Goal: Task Accomplishment & Management: Manage account settings

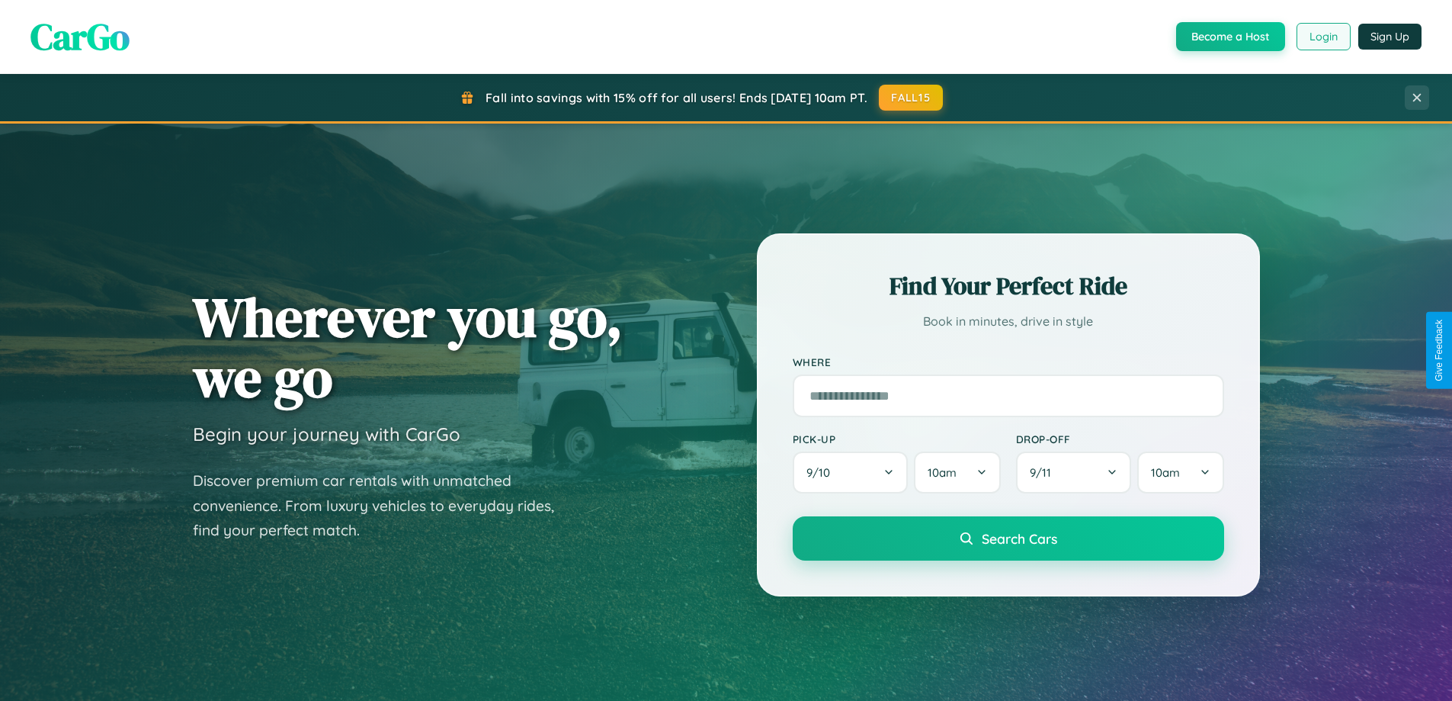
click at [1323, 37] on button "Login" at bounding box center [1324, 36] width 54 height 27
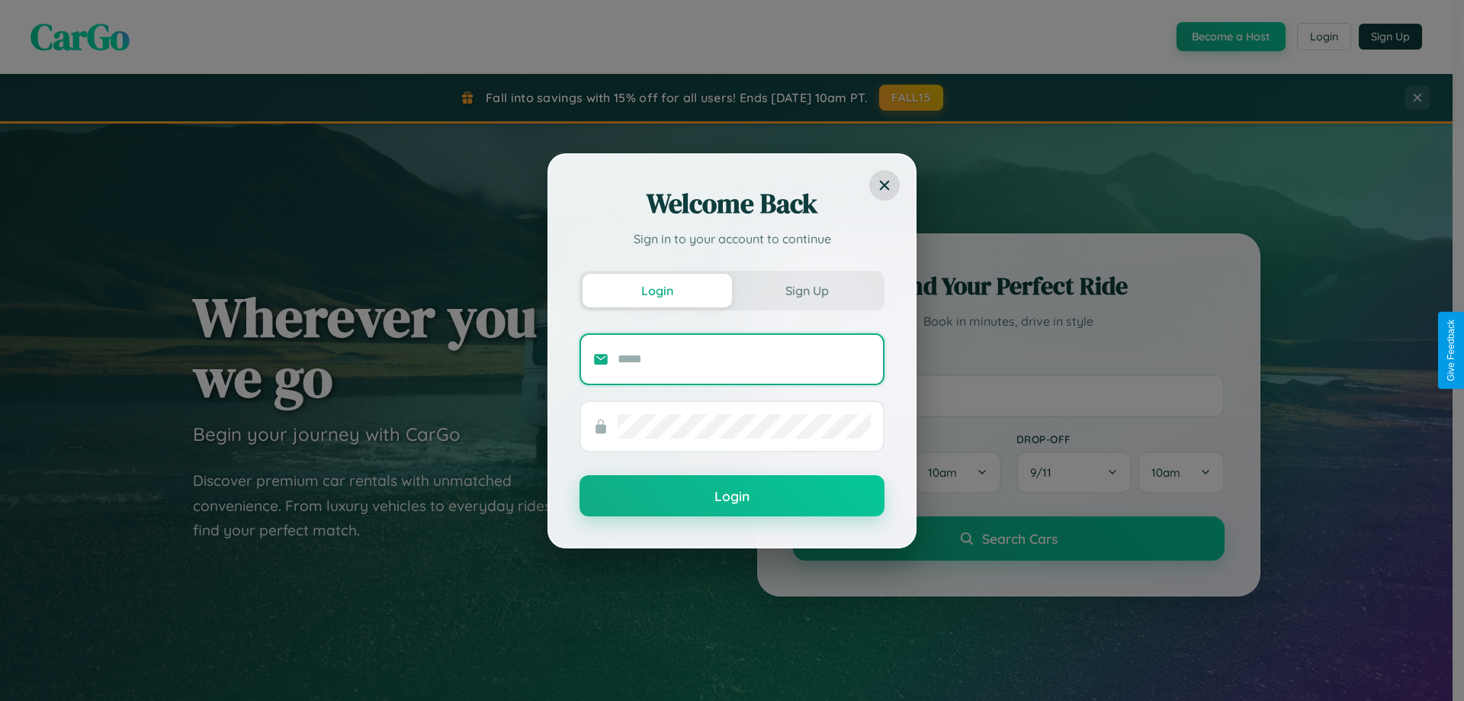
click at [744, 358] on input "text" at bounding box center [743, 359] width 253 height 24
type input "**********"
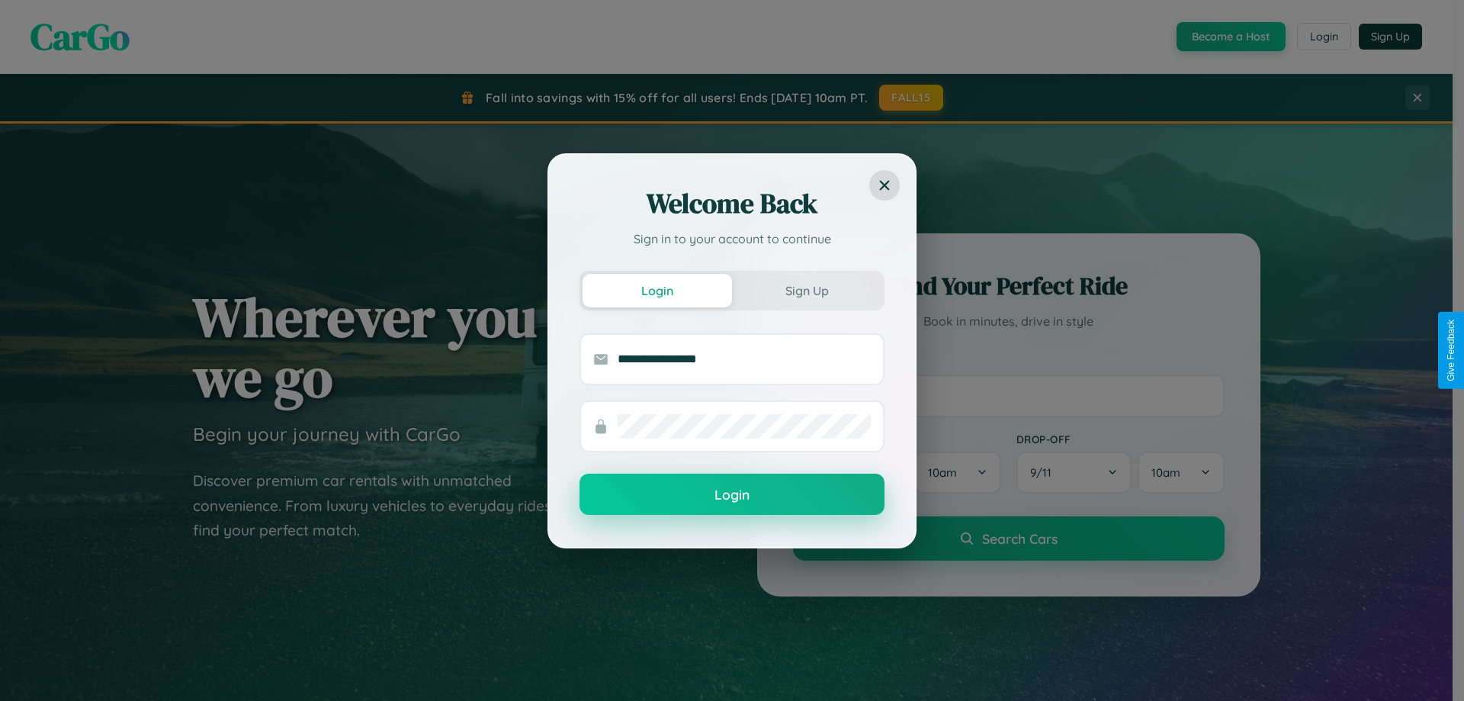
click at [732, 495] on button "Login" at bounding box center [731, 493] width 305 height 41
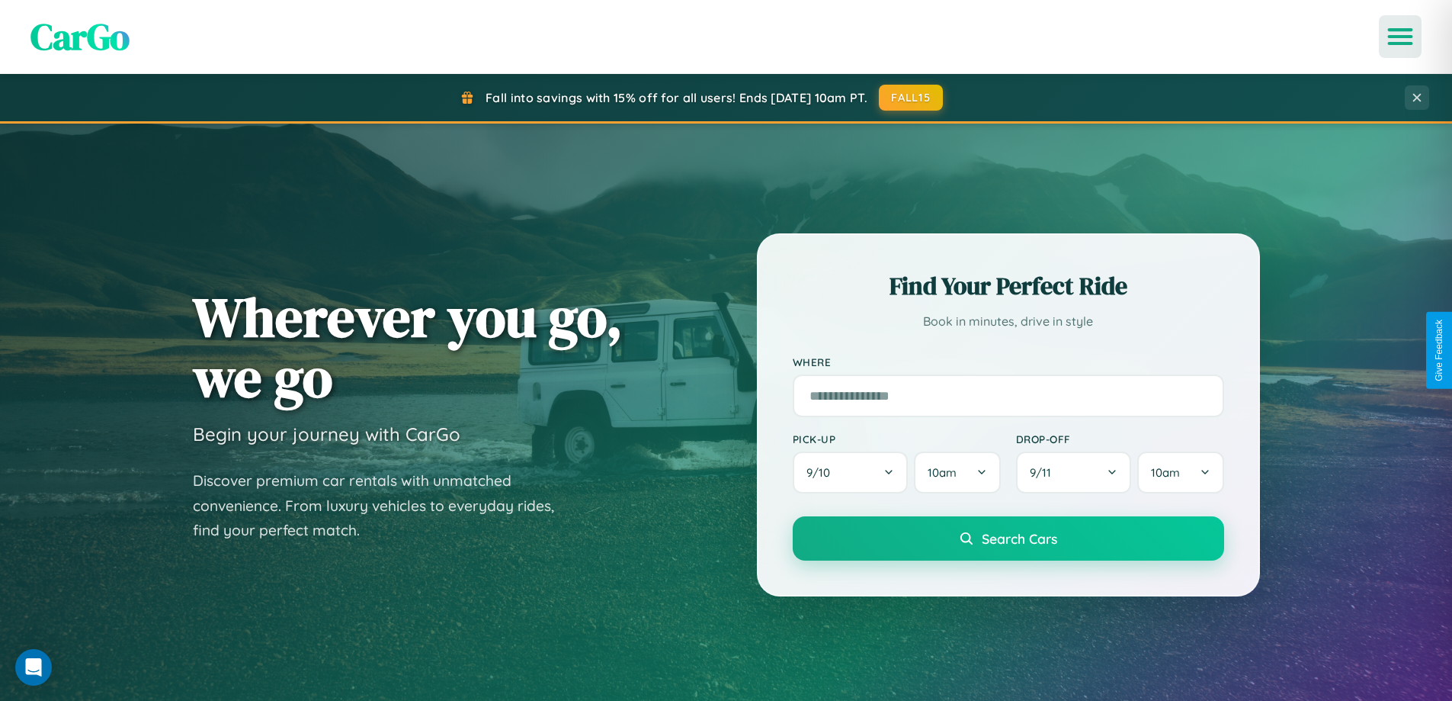
click at [1400, 37] on icon "Open menu" at bounding box center [1401, 37] width 22 height 14
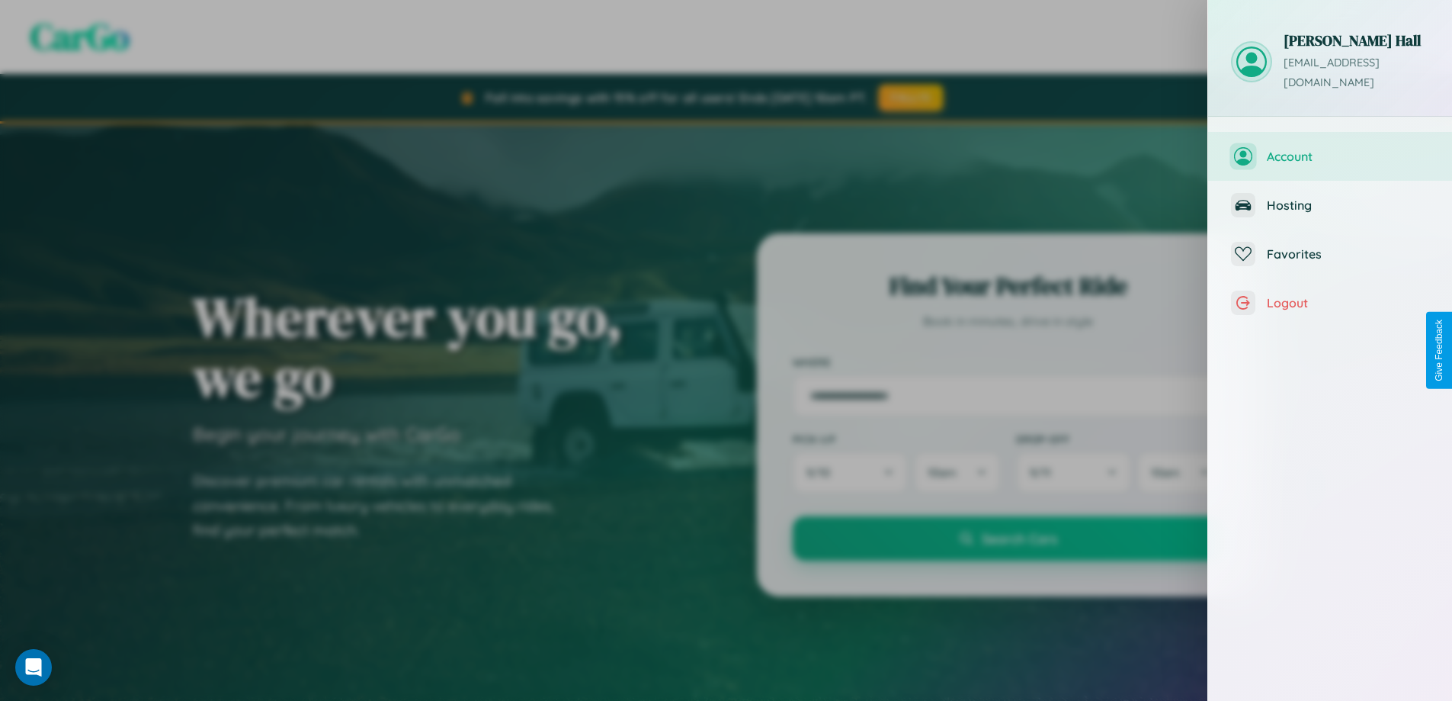
click at [1330, 149] on span "Account" at bounding box center [1348, 156] width 162 height 15
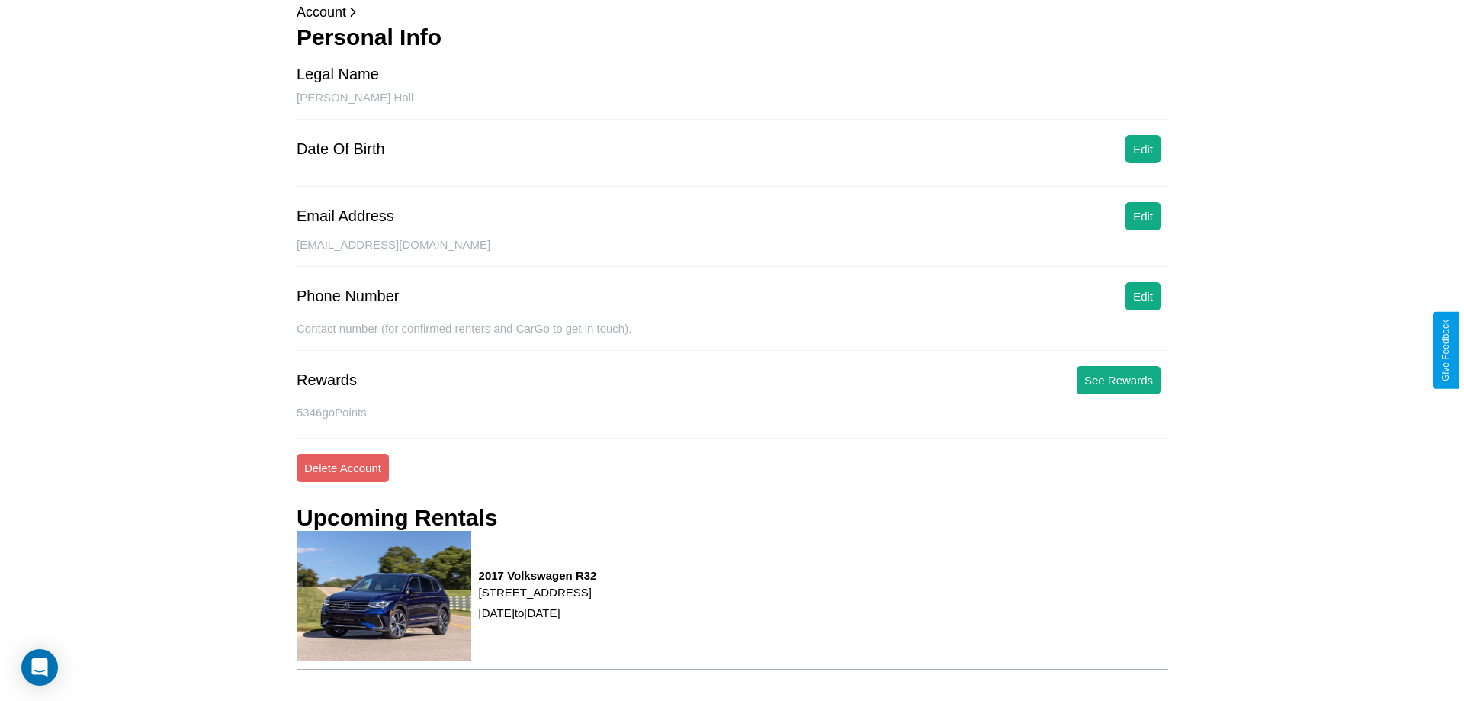
scroll to position [175, 0]
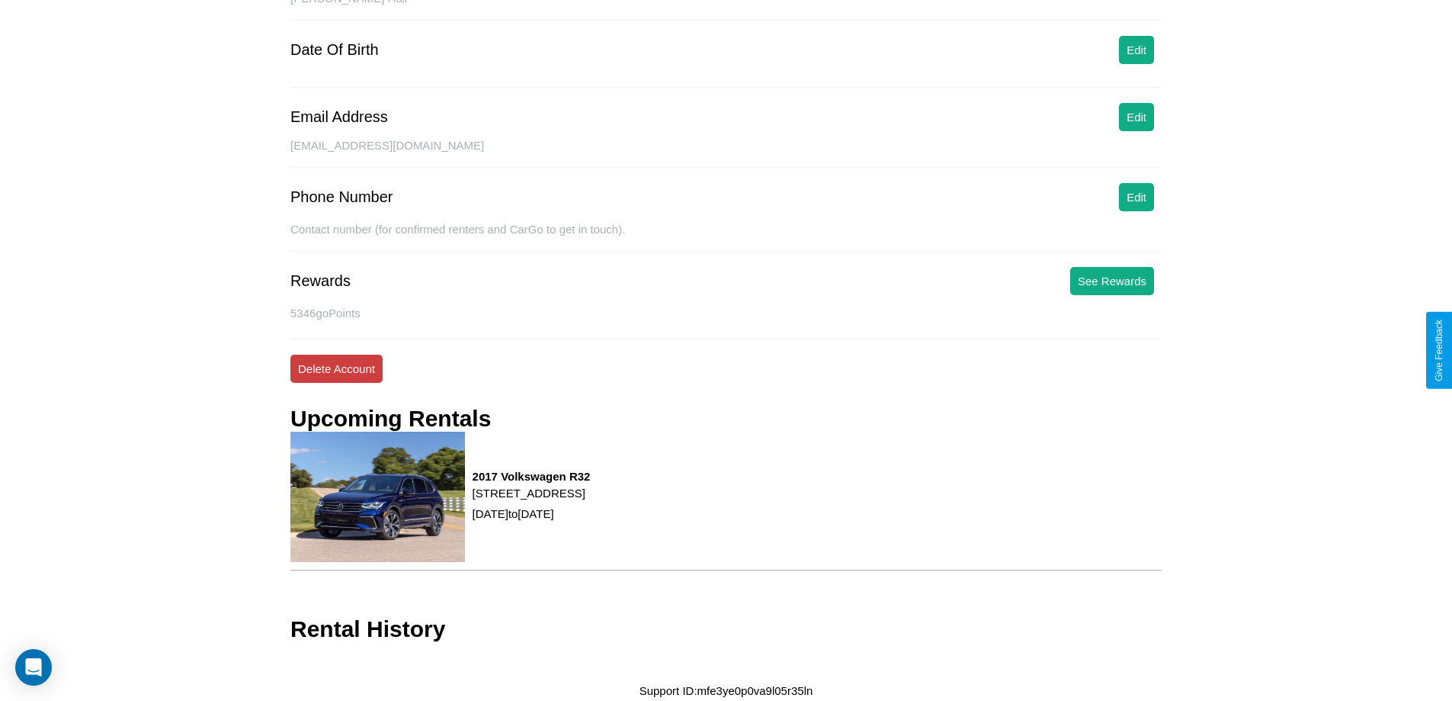
click at [336, 368] on button "Delete Account" at bounding box center [336, 368] width 92 height 28
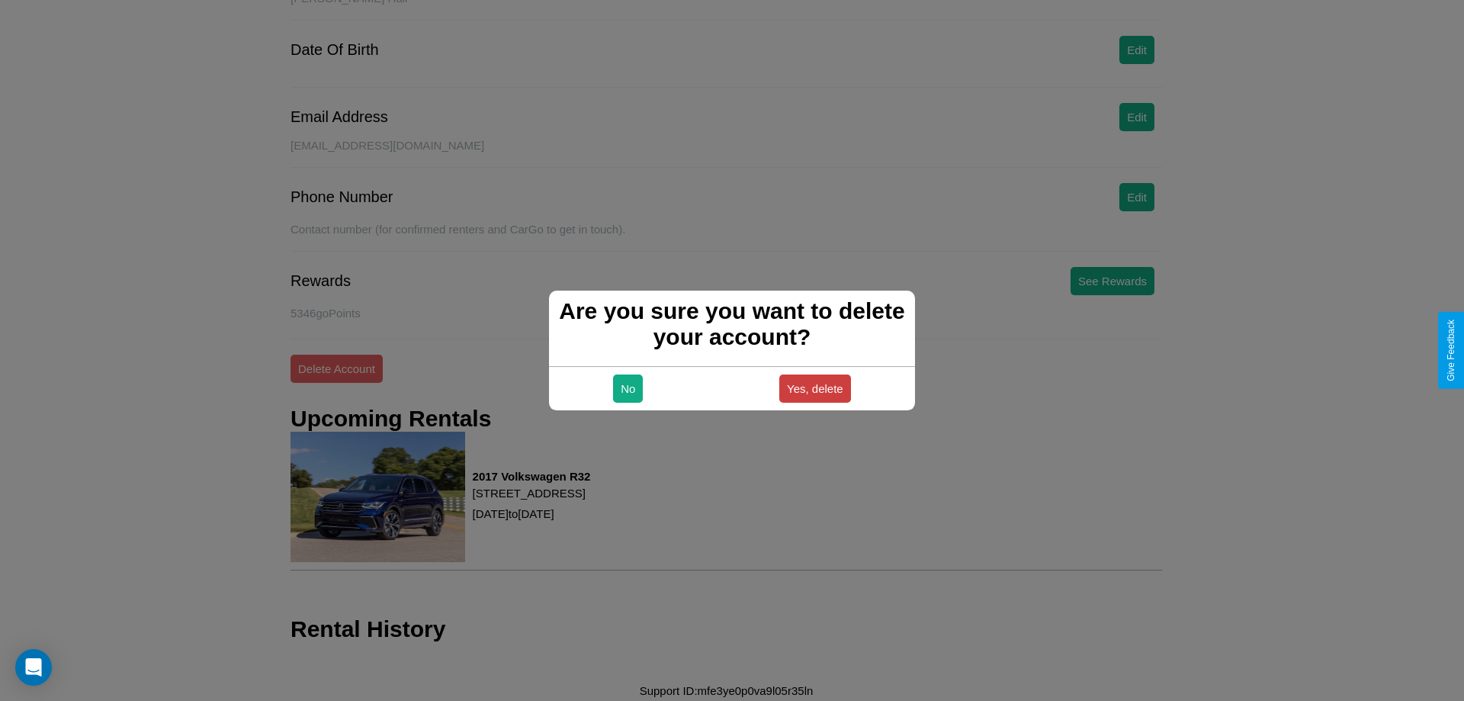
click at [814, 388] on button "Yes, delete" at bounding box center [815, 388] width 72 height 28
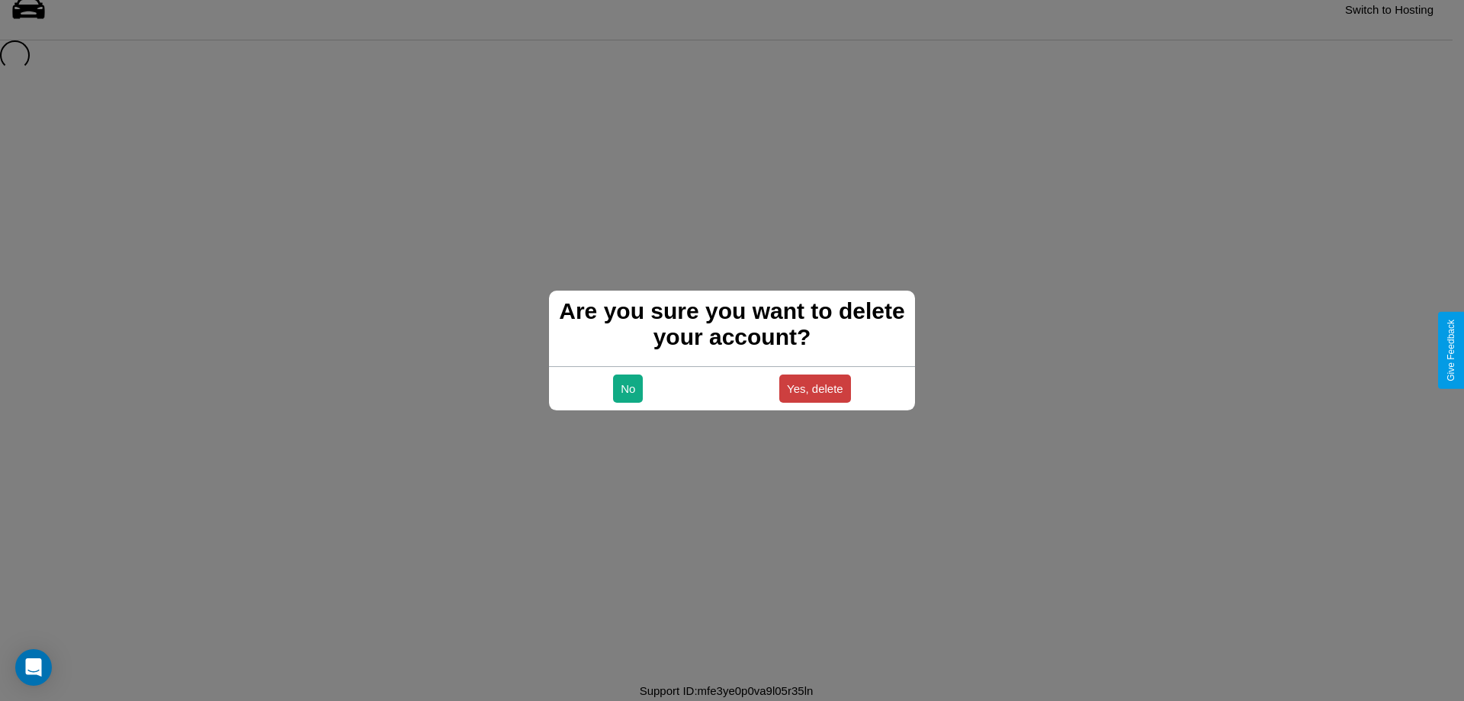
scroll to position [21, 0]
